Goal: Task Accomplishment & Management: Manage account settings

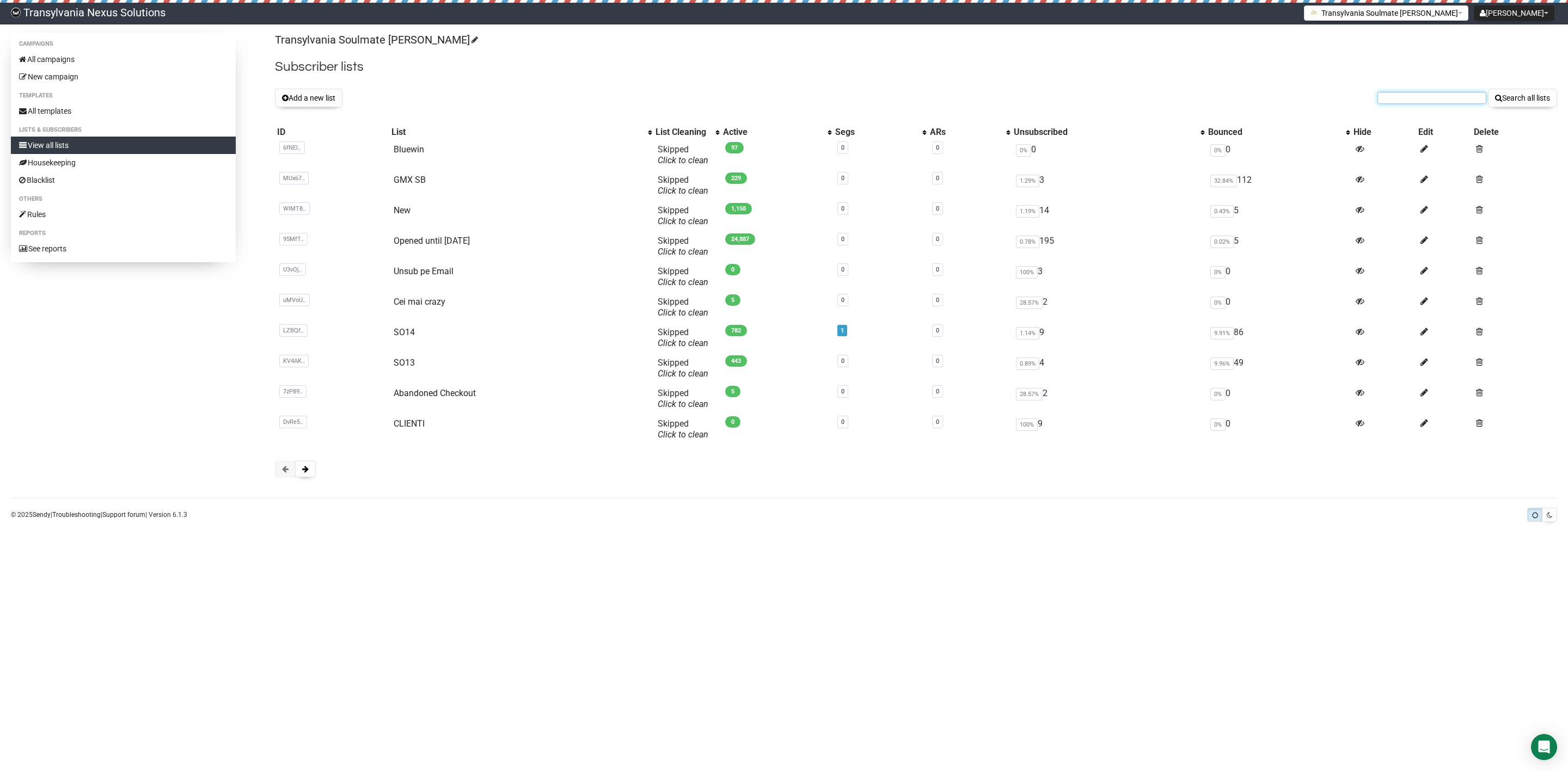
click at [1409, 102] on input "text" at bounding box center [1432, 98] width 109 height 12
paste input "[EMAIL_ADDRESS][DOMAIN_NAME]"
type input "[EMAIL_ADDRESS][DOMAIN_NAME]"
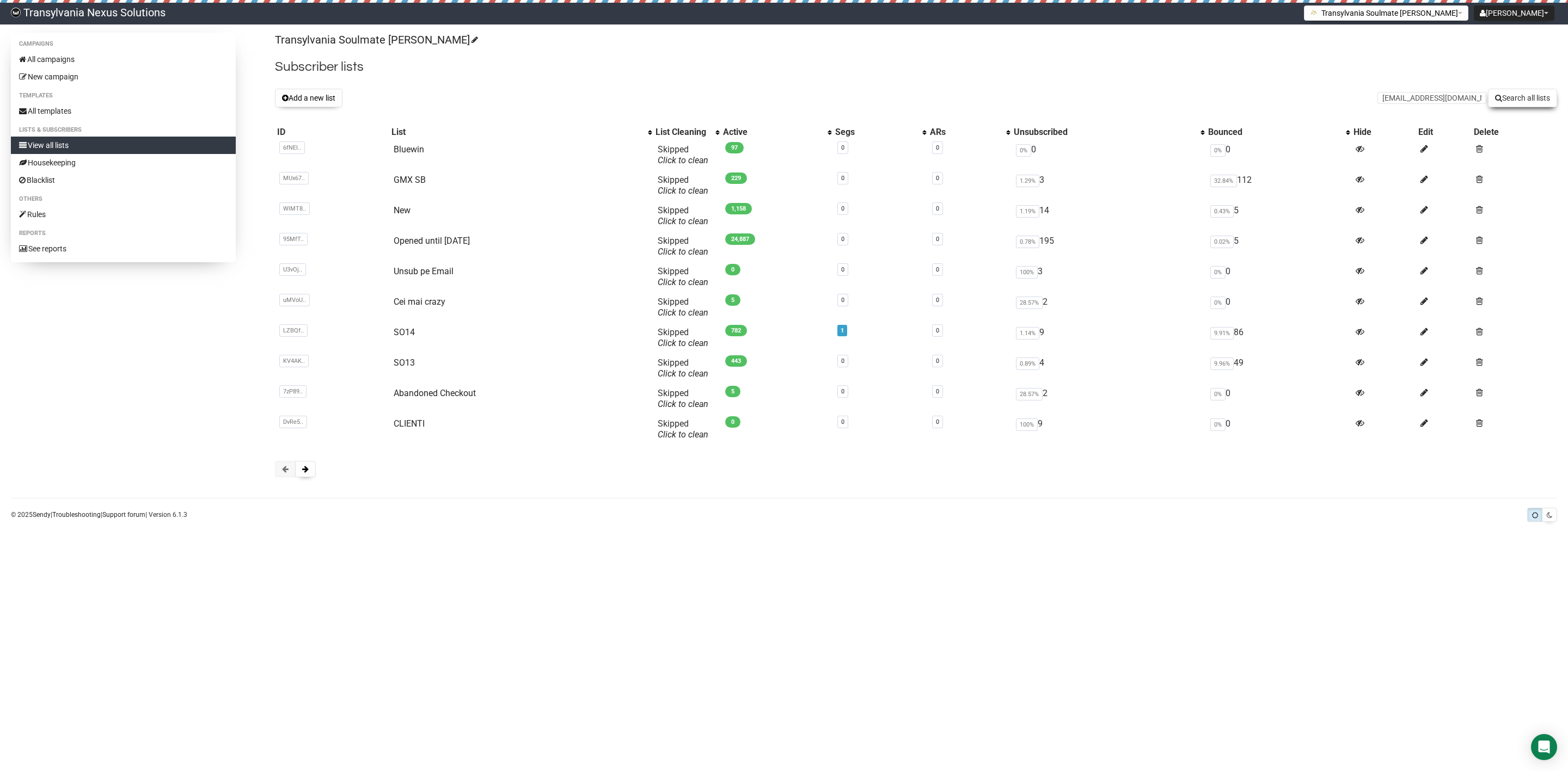
drag, startPoint x: 1515, startPoint y: 84, endPoint x: 1515, endPoint y: 90, distance: 6.0
click at [1515, 87] on div "Transylvania Soulmate Decoder Subscriber lists Add a new list alexandrastockle@…" at bounding box center [916, 260] width 1282 height 455
click at [1515, 93] on button "Search all lists" at bounding box center [1522, 98] width 69 height 19
click at [437, 272] on link "Unsub pe Email" at bounding box center [423, 271] width 60 height 10
click at [1451, 91] on form "Search all lists" at bounding box center [1467, 98] width 180 height 19
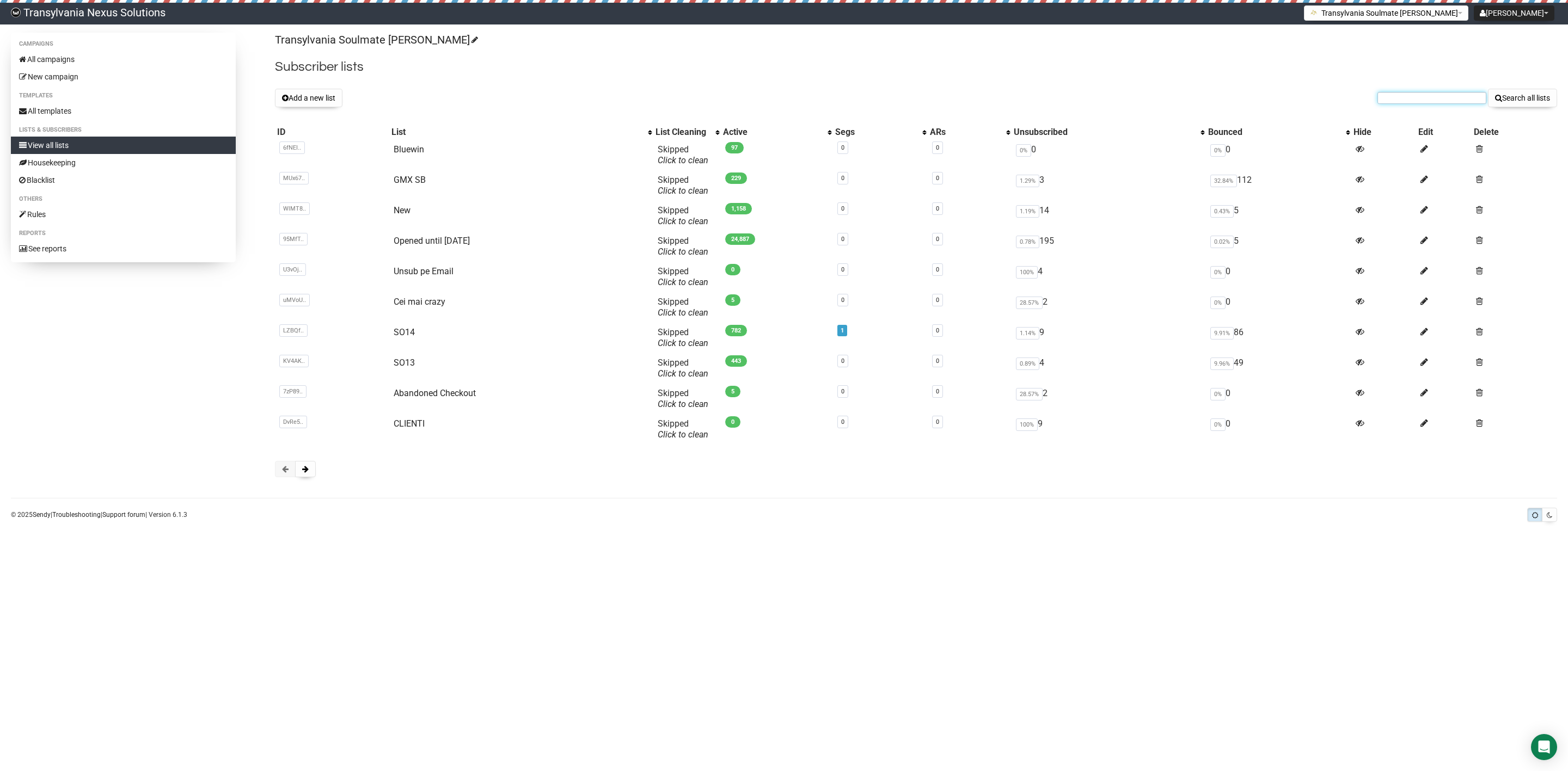
click at [1438, 97] on input "text" at bounding box center [1432, 98] width 109 height 12
paste input "[EMAIL_ADDRESS][DOMAIN_NAME]"
type input "[EMAIL_ADDRESS][DOMAIN_NAME]"
click at [1520, 103] on button "Search all lists" at bounding box center [1522, 98] width 69 height 19
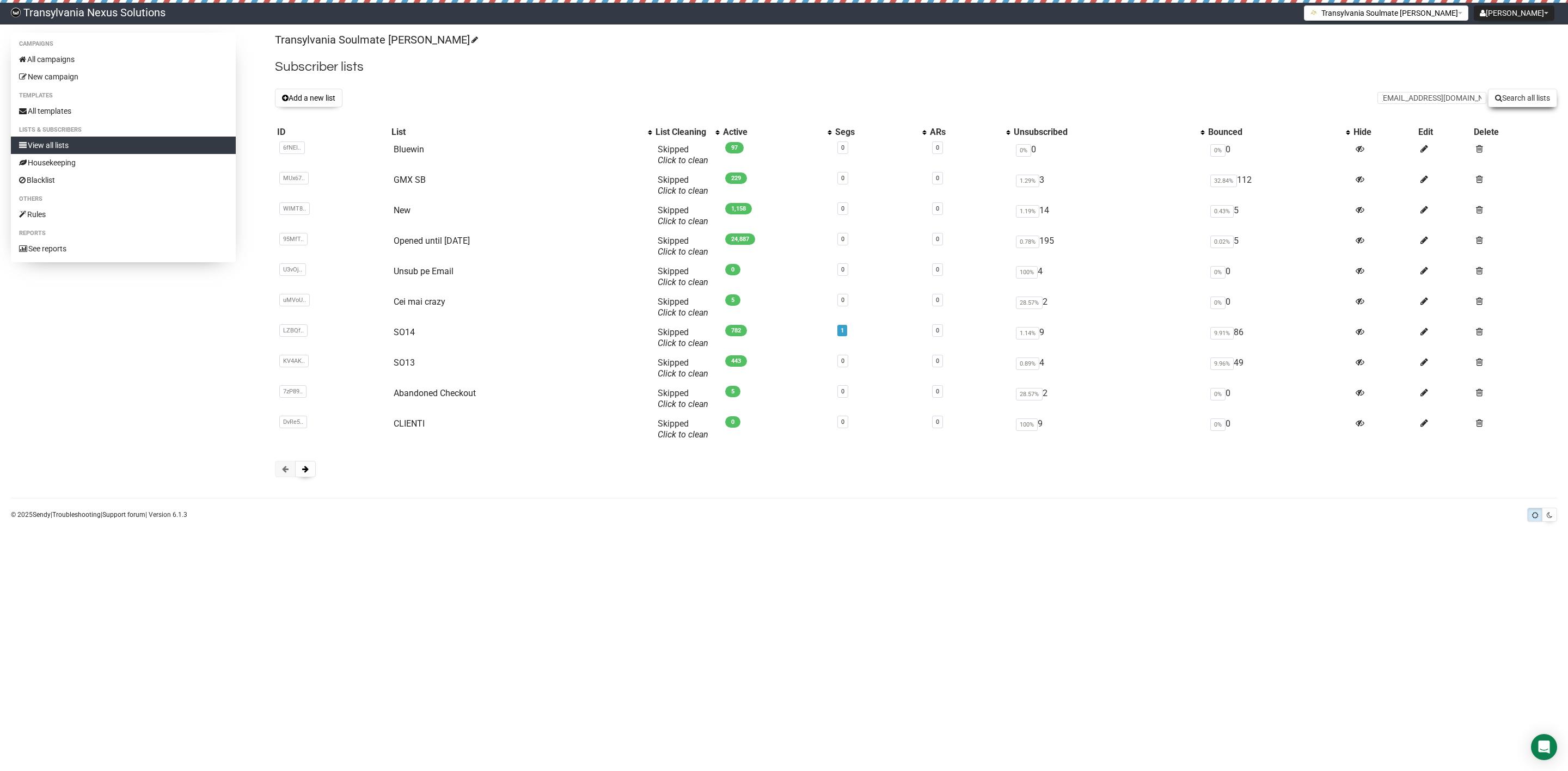
scroll to position [0, 0]
